Goal: Complete application form

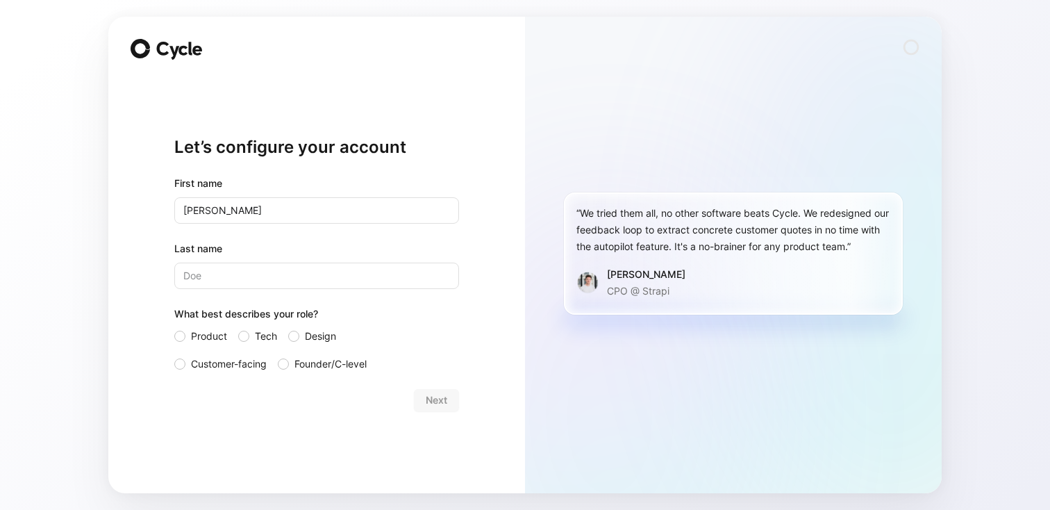
type input "[PERSON_NAME]"
type input "Bear"
click at [196, 364] on span "Customer-facing" at bounding box center [229, 363] width 76 height 17
click at [174, 355] on input "Customer-facing" at bounding box center [174, 355] width 0 height 0
click at [438, 399] on span "Next" at bounding box center [437, 400] width 22 height 17
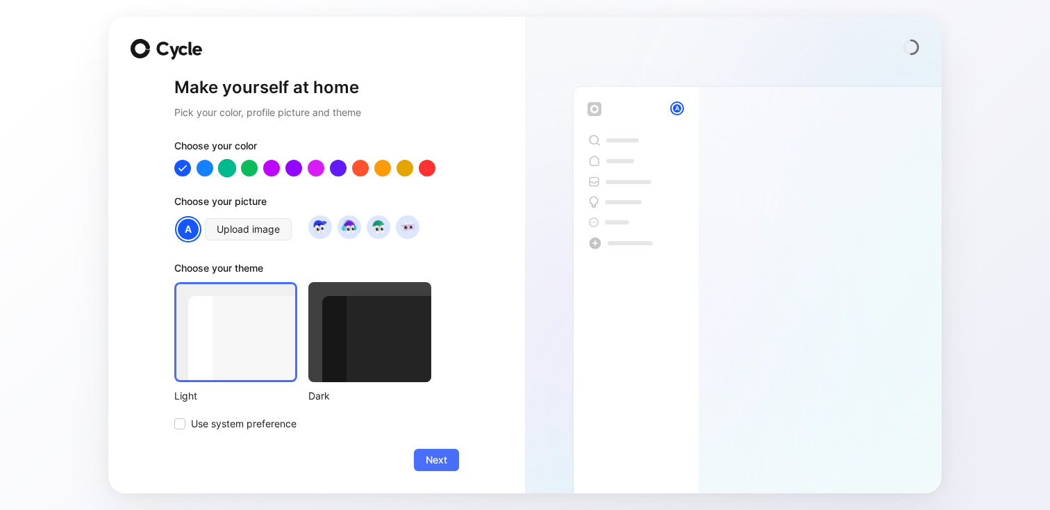
click at [228, 166] on div at bounding box center [227, 168] width 18 height 18
click at [251, 233] on span "Upload image" at bounding box center [248, 229] width 63 height 17
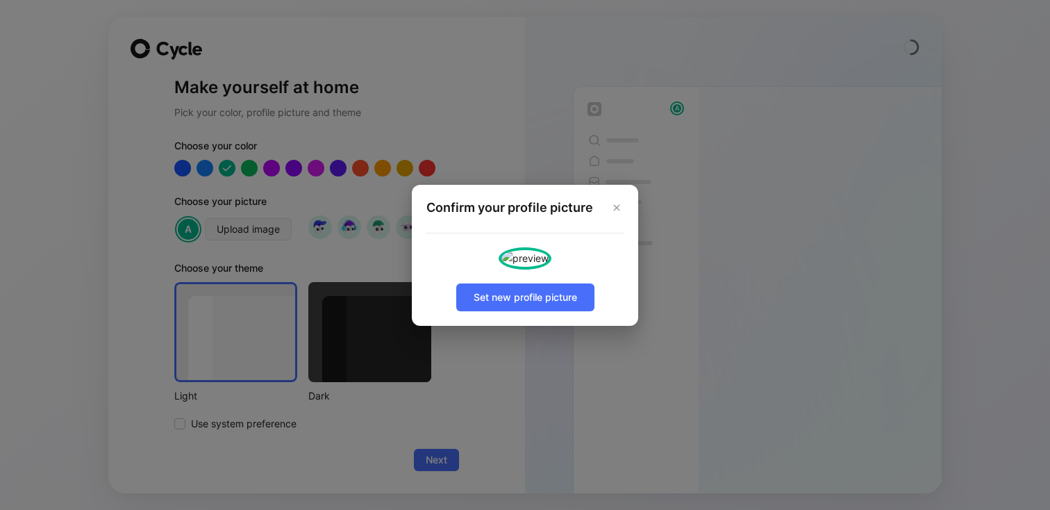
click at [528, 267] on img at bounding box center [524, 258] width 47 height 17
click at [529, 250] on img at bounding box center [524, 258] width 47 height 17
click at [537, 253] on img at bounding box center [524, 258] width 47 height 17
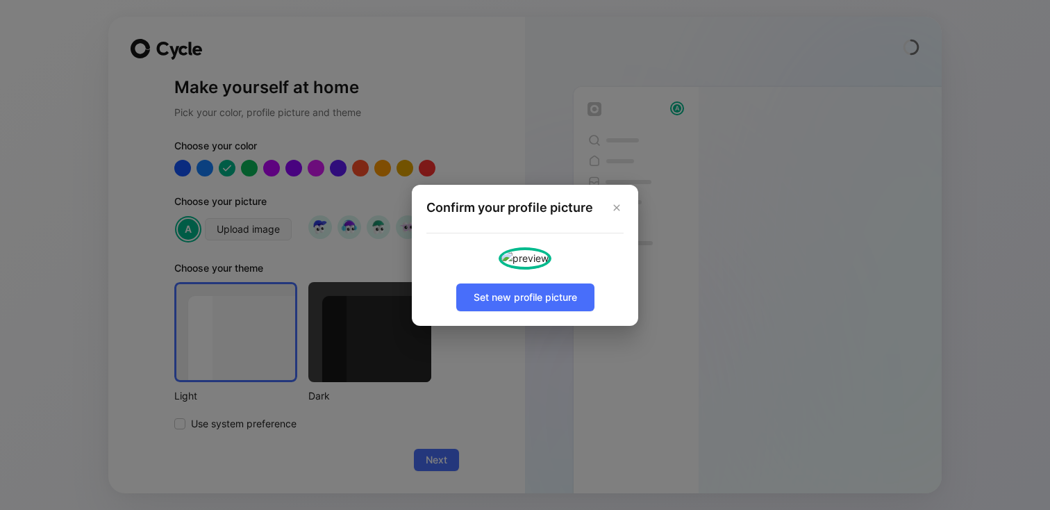
click at [537, 253] on img at bounding box center [524, 258] width 47 height 17
drag, startPoint x: 531, startPoint y: 405, endPoint x: 506, endPoint y: 395, distance: 27.1
click at [531, 305] on span "Set new profile picture" at bounding box center [525, 297] width 103 height 17
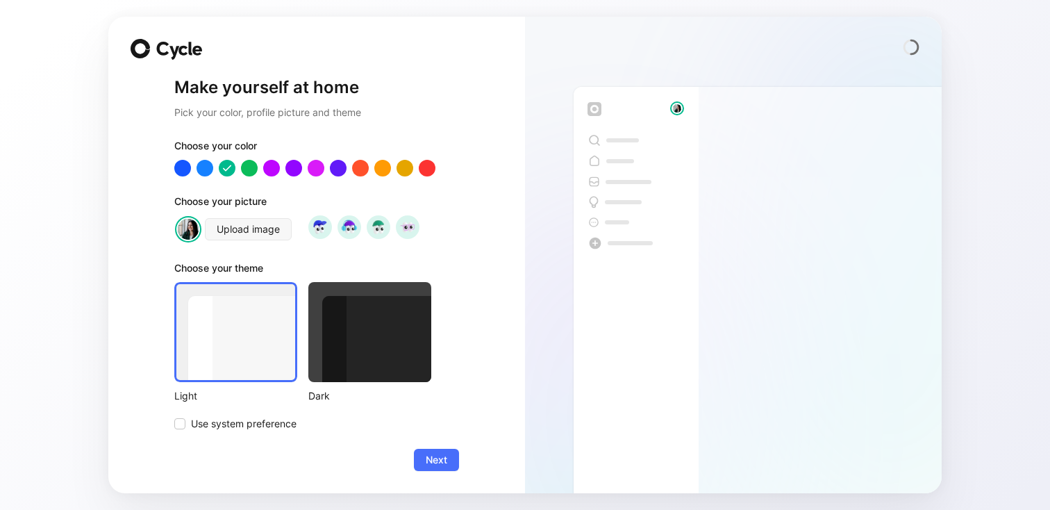
click at [353, 344] on div at bounding box center [369, 332] width 123 height 100
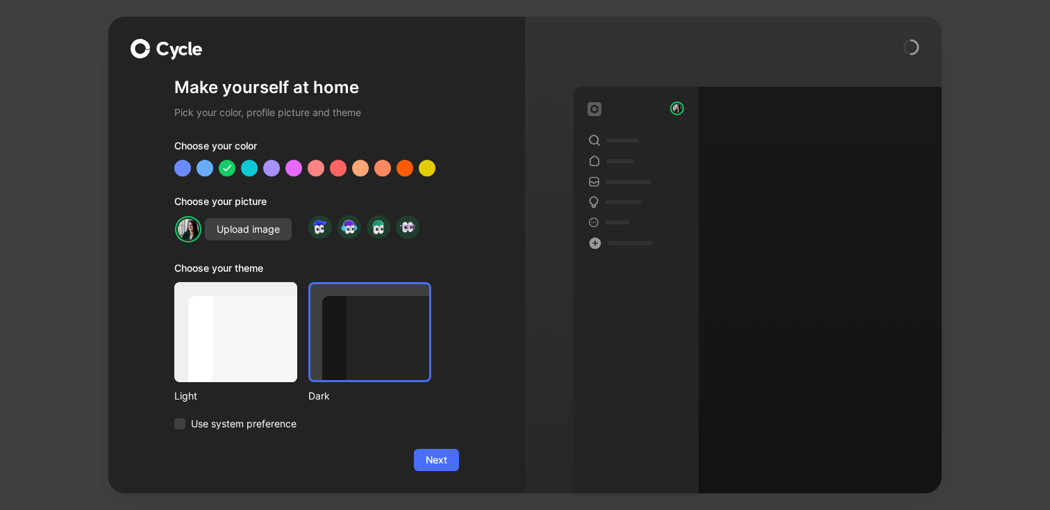
click at [249, 338] on div at bounding box center [235, 332] width 123 height 100
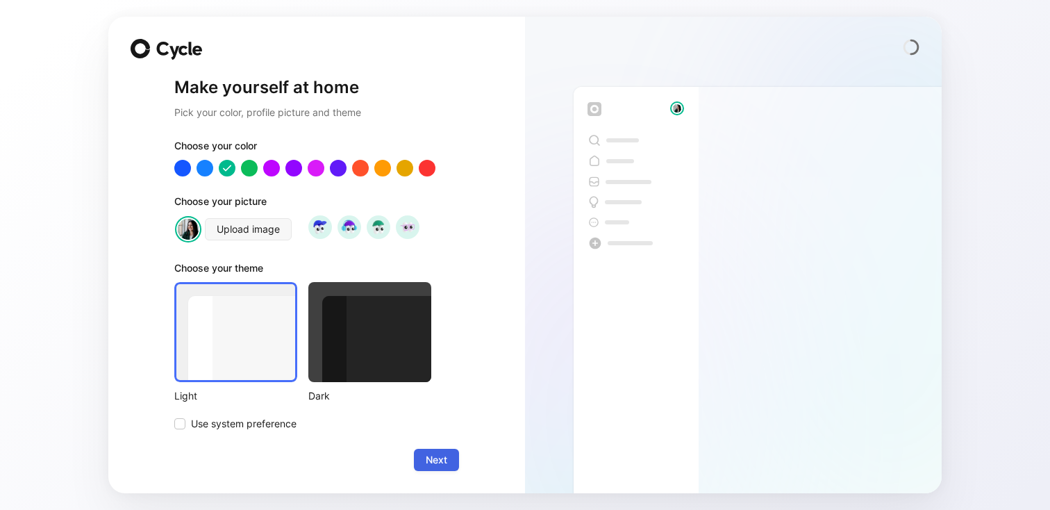
click at [444, 465] on span "Next" at bounding box center [437, 459] width 22 height 17
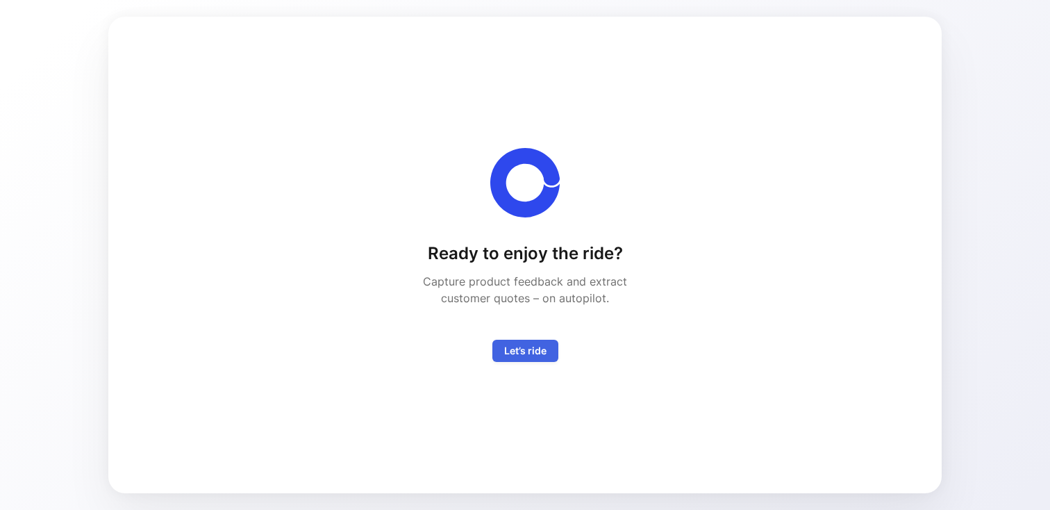
click at [518, 351] on span "Let’s ride" at bounding box center [525, 350] width 42 height 17
